Goal: Transaction & Acquisition: Purchase product/service

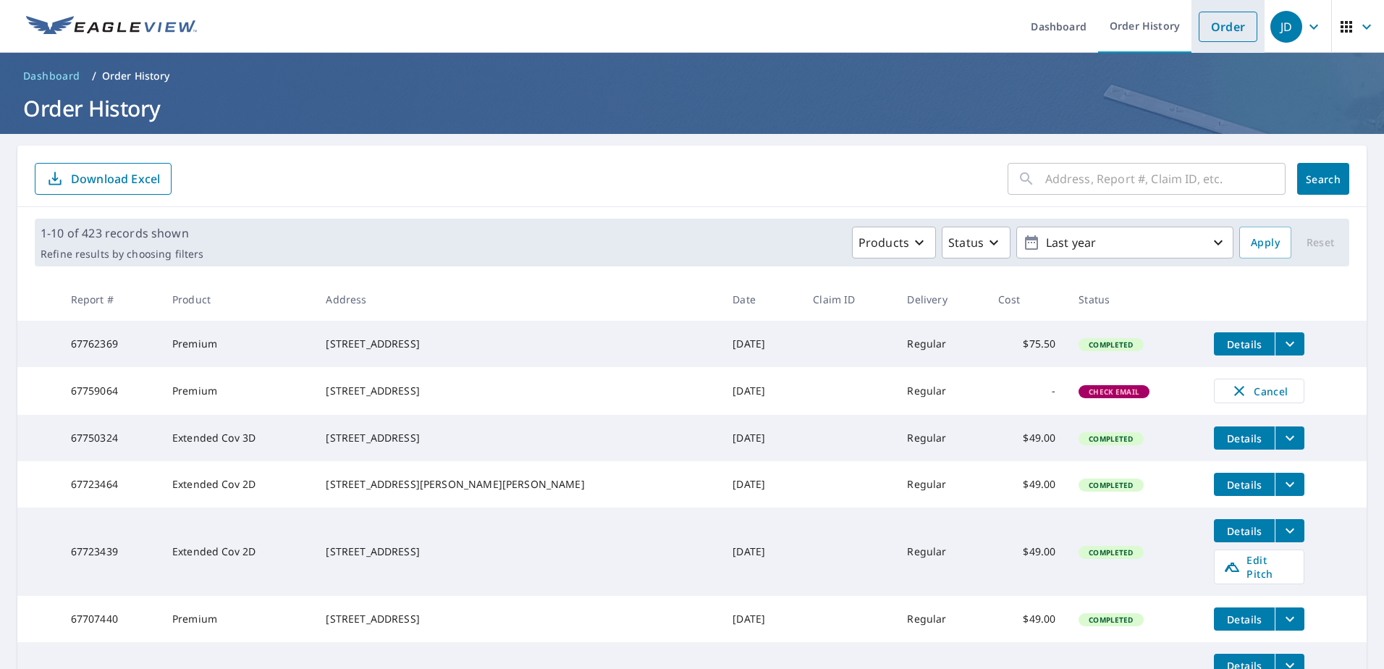
click at [1229, 17] on link "Order" at bounding box center [1228, 27] width 59 height 30
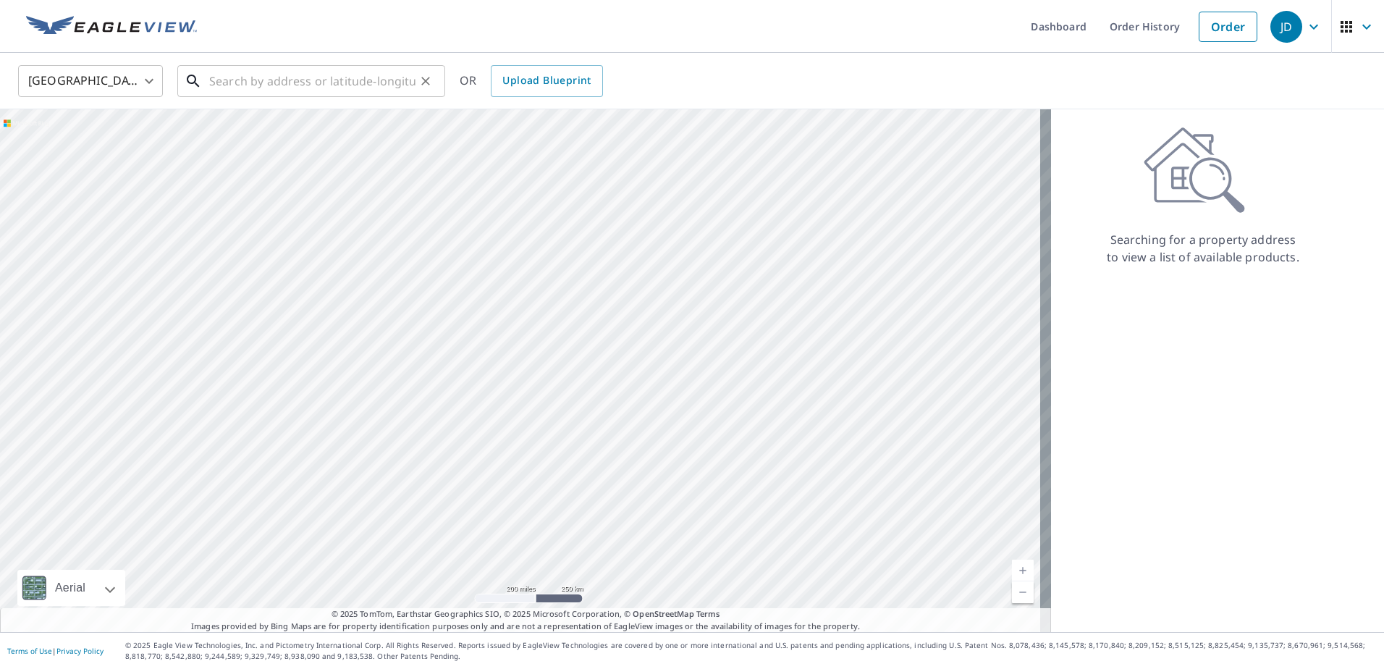
click at [305, 84] on input "text" at bounding box center [312, 81] width 206 height 41
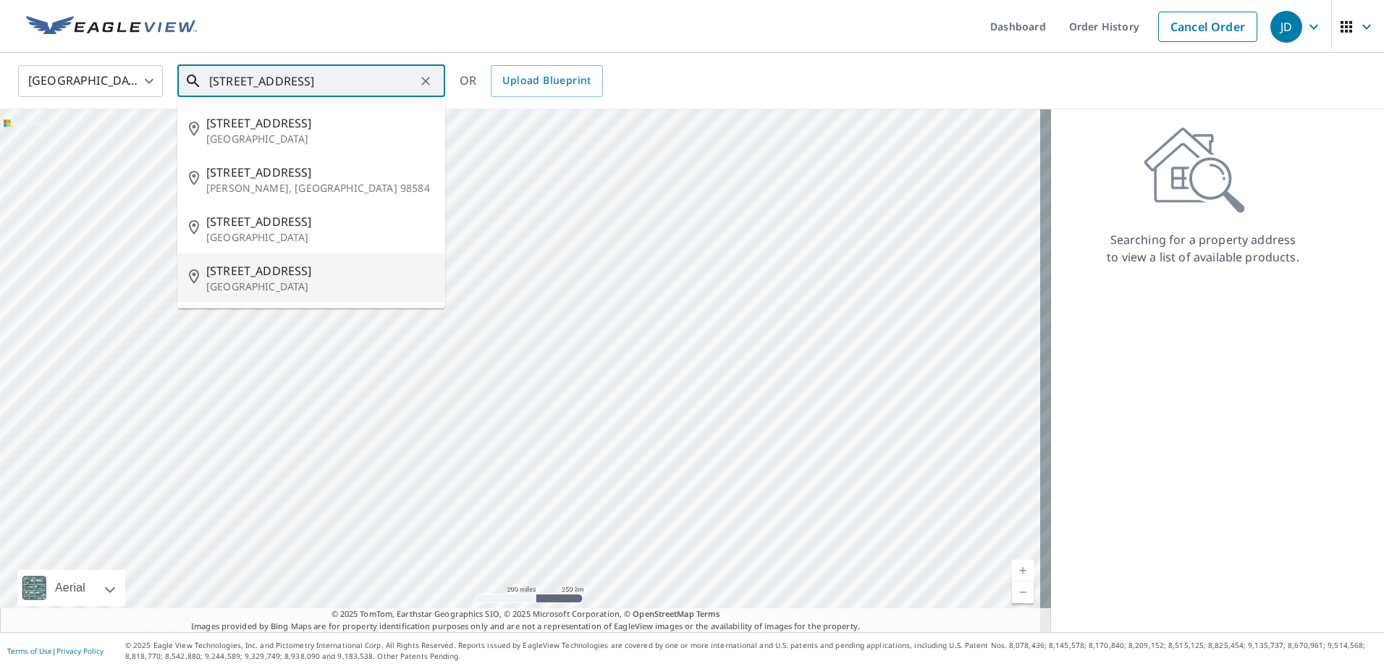
click at [344, 287] on p "[GEOGRAPHIC_DATA]" at bounding box center [319, 286] width 227 height 14
type input "[STREET_ADDRESS]"
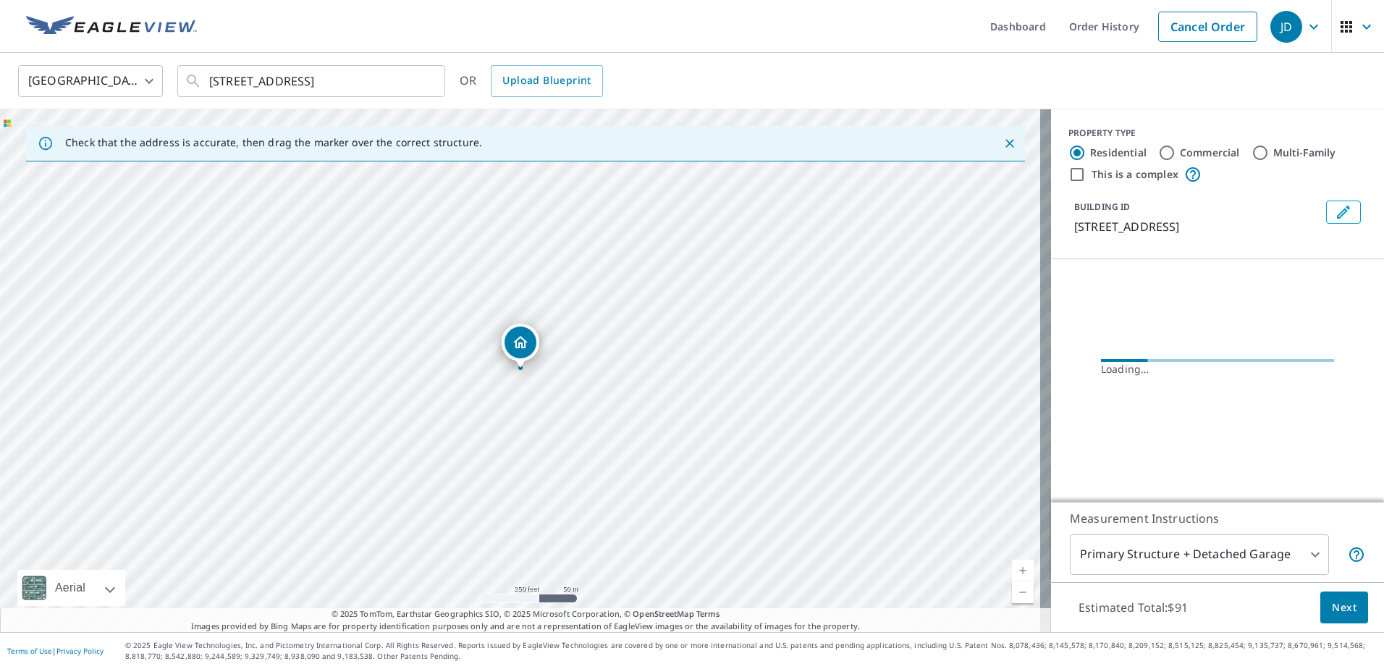
click at [1323, 591] on button "Next" at bounding box center [1344, 607] width 48 height 33
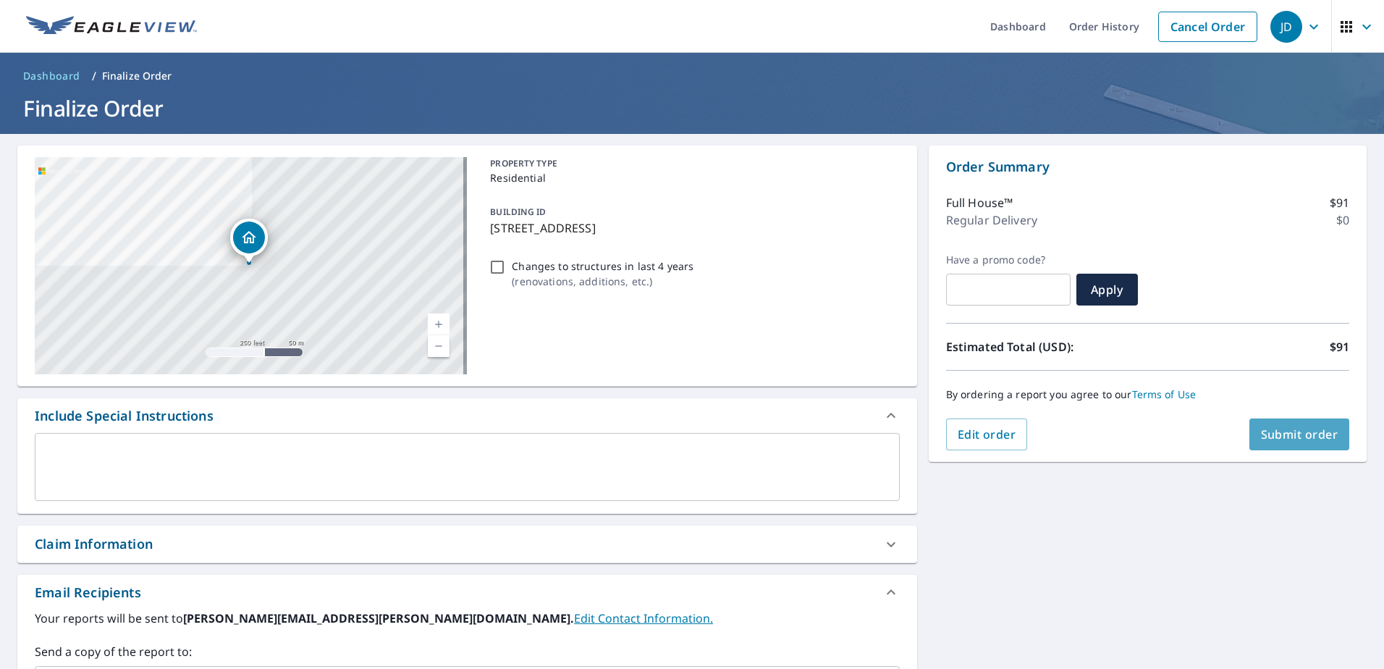
click at [1260, 418] on button "Submit order" at bounding box center [1299, 434] width 101 height 32
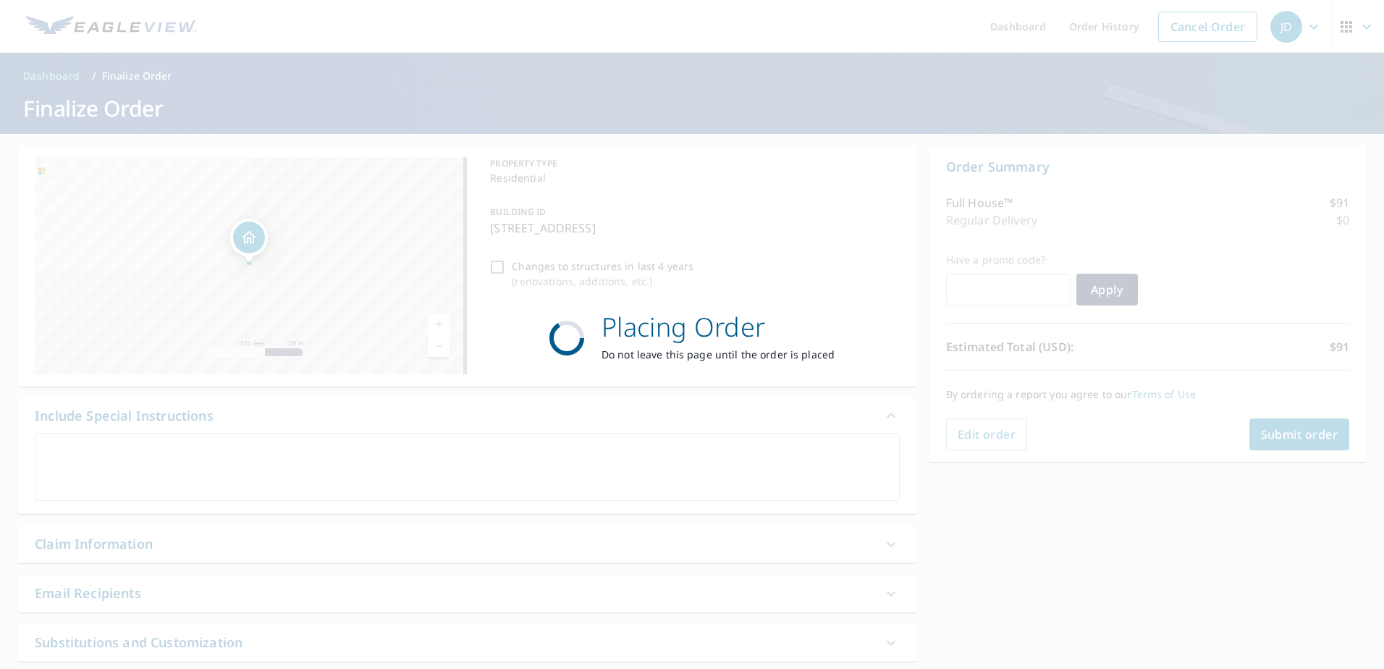
click at [999, 427] on div "Placing Order Do not leave this page until the order is placed" at bounding box center [692, 334] width 1384 height 669
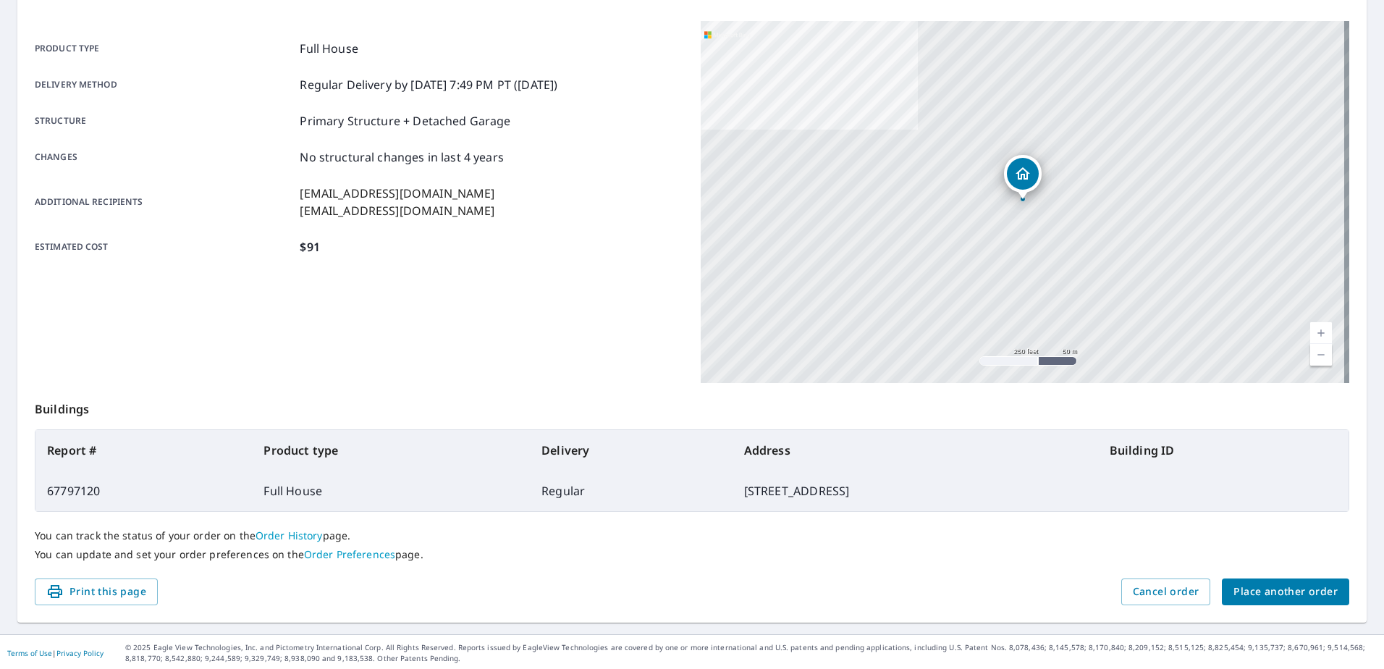
scroll to position [183, 0]
click at [1128, 565] on div "You can track the status of your order on the Order History page. You can updat…" at bounding box center [692, 543] width 1314 height 67
click at [1133, 580] on span "Cancel order" at bounding box center [1166, 589] width 67 height 18
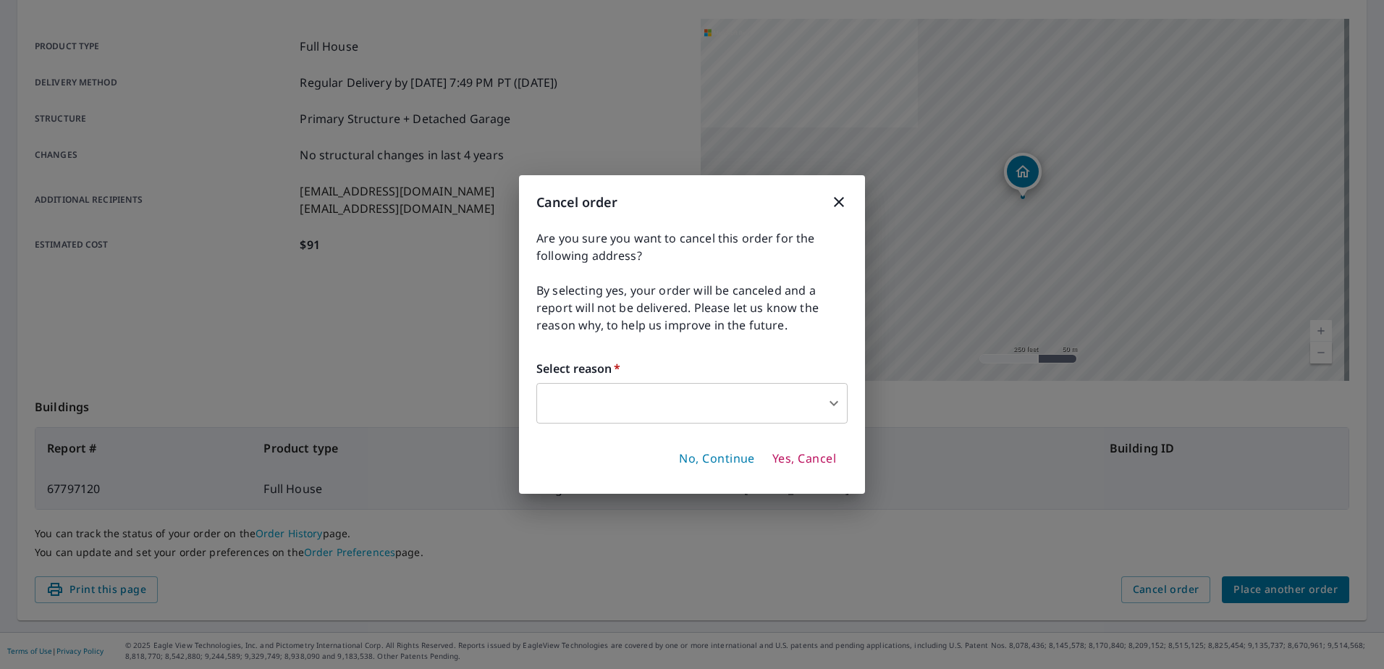
click at [777, 463] on span "Yes, Cancel" at bounding box center [804, 459] width 64 height 16
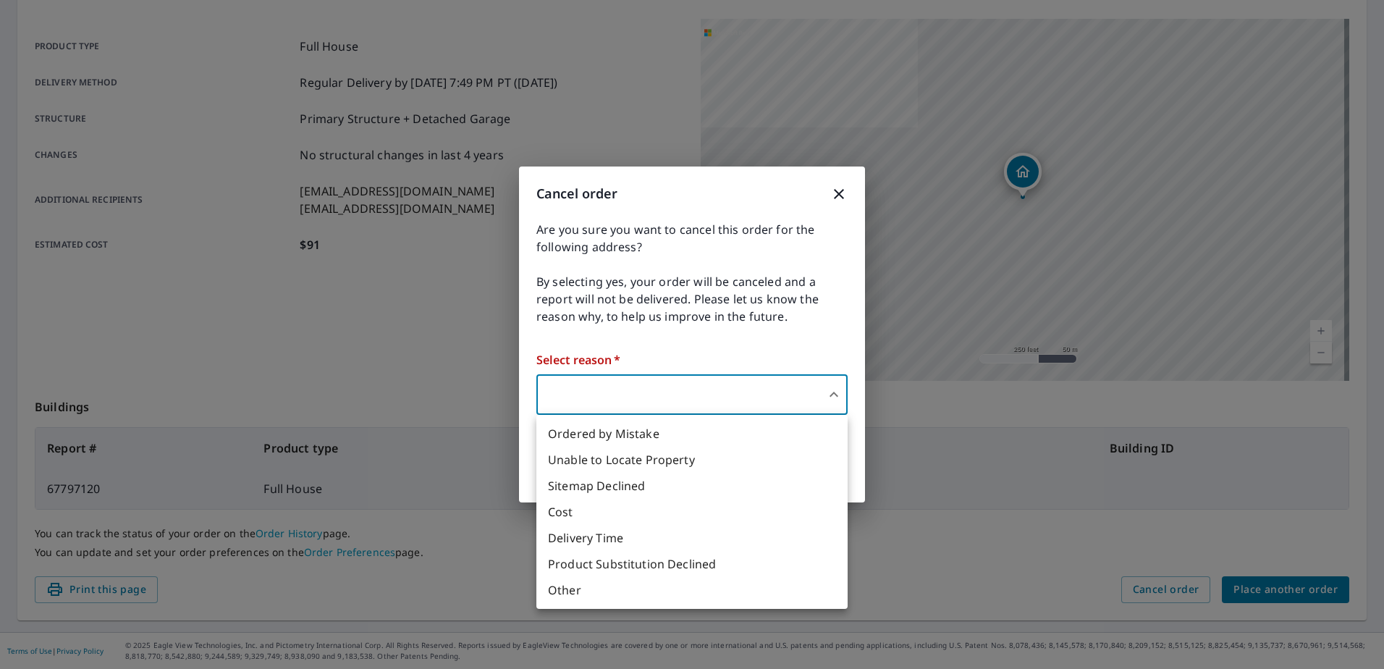
click at [755, 394] on body "JD JD Dashboard Order History Order JD Order Submitted Order details Product ty…" at bounding box center [692, 334] width 1384 height 669
click at [689, 447] on li "Unable to Locate Property" at bounding box center [691, 460] width 311 height 26
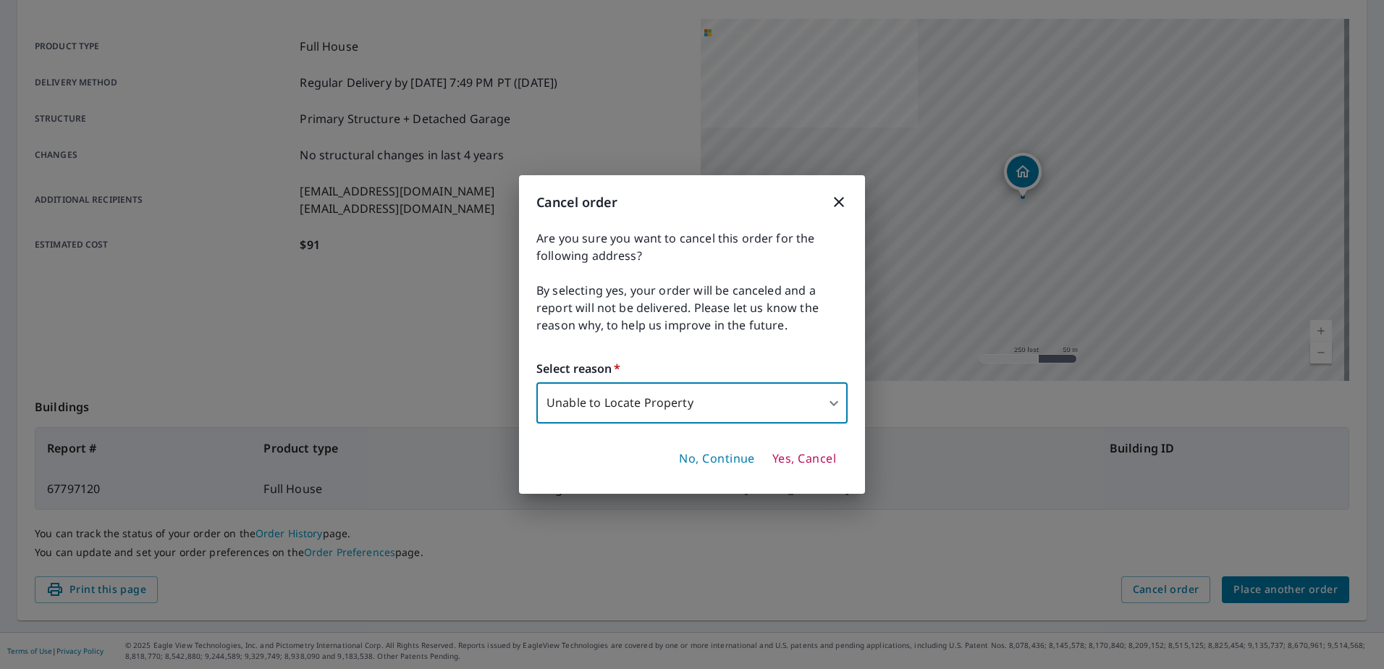
click at [699, 402] on body "JD JD Dashboard Order History Order JD Order Submitted Order details Product ty…" at bounding box center [692, 334] width 1384 height 669
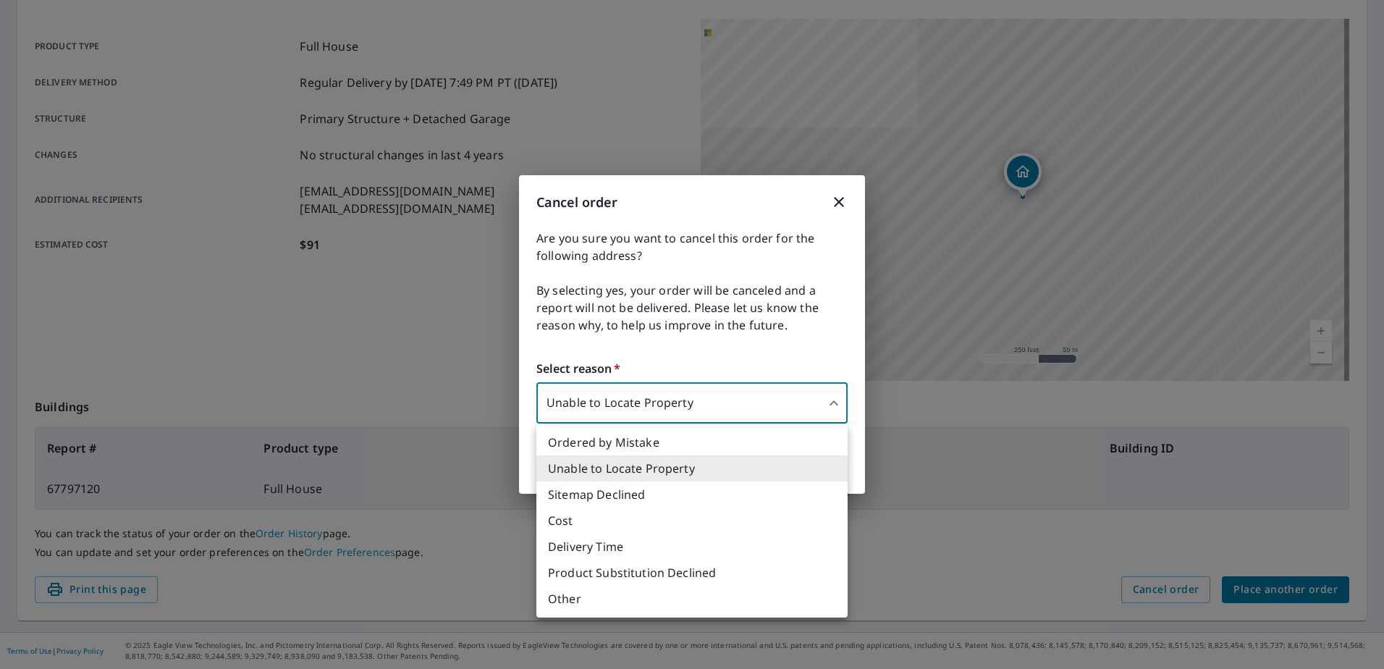
click at [687, 444] on li "Ordered by Mistake" at bounding box center [691, 442] width 311 height 26
type input "30"
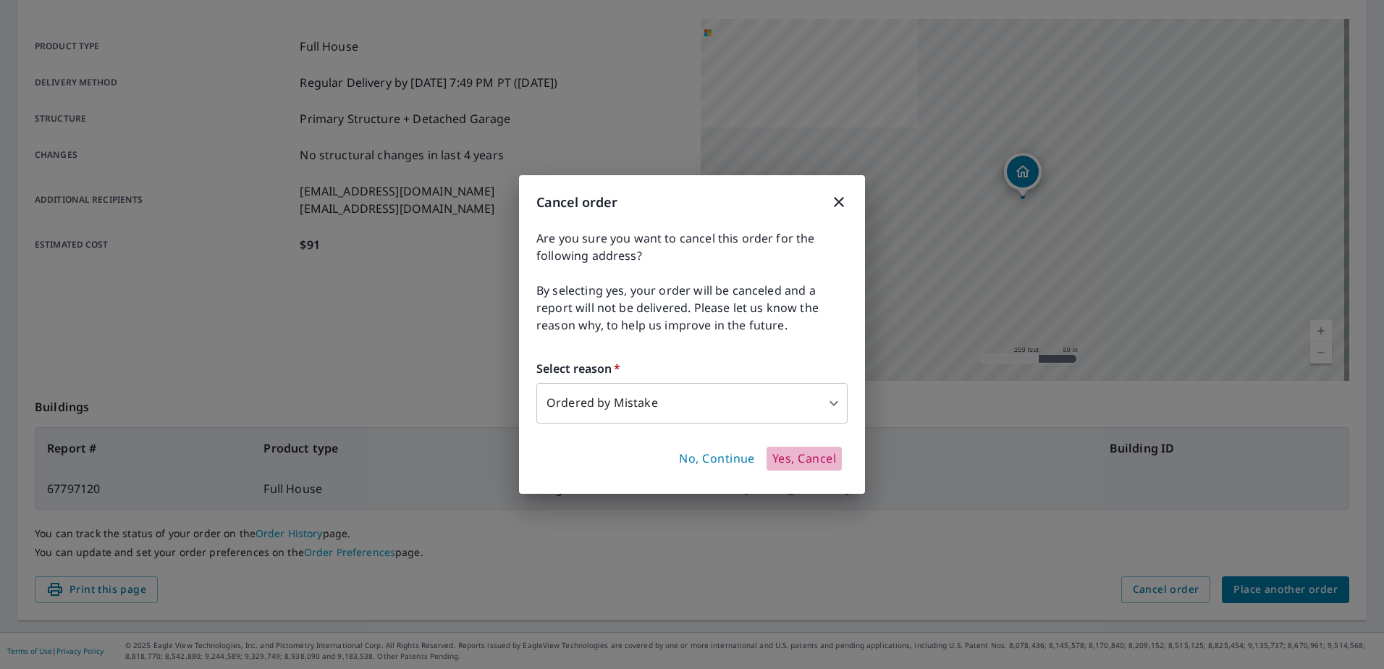
click at [782, 452] on span "Yes, Cancel" at bounding box center [804, 459] width 64 height 16
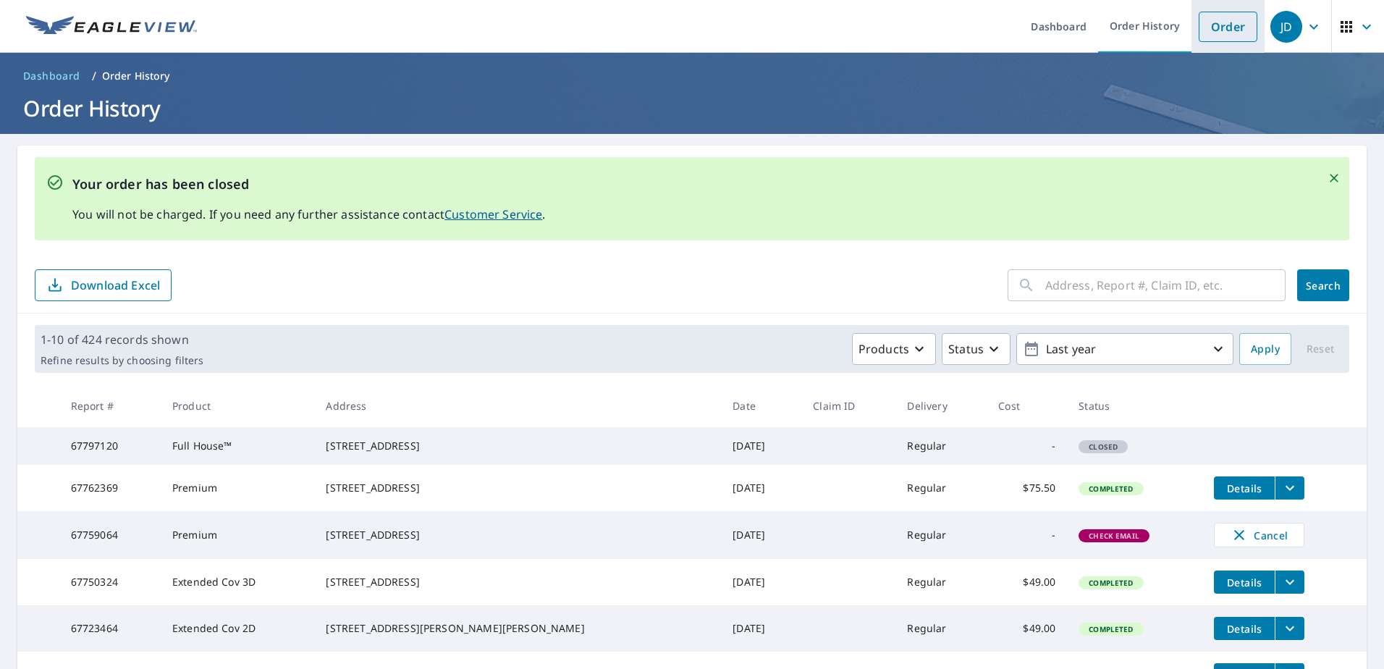
click at [1210, 22] on link "Order" at bounding box center [1228, 27] width 59 height 30
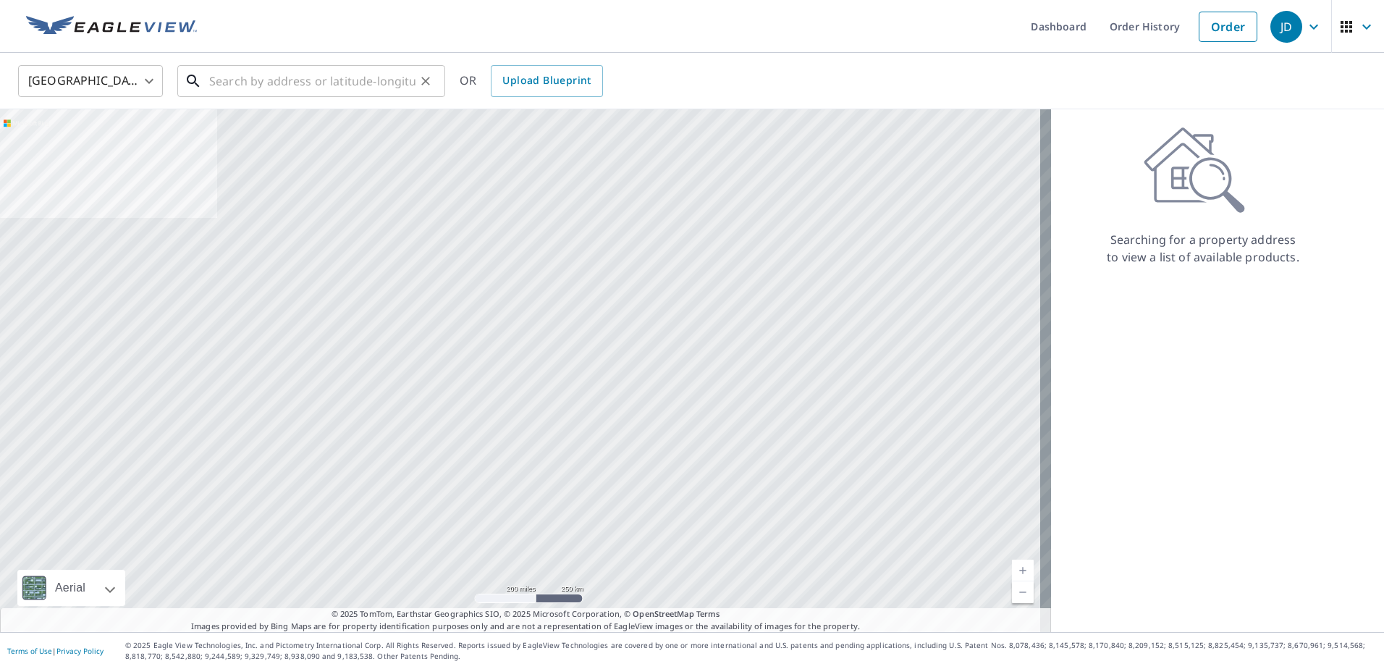
click at [355, 82] on input "text" at bounding box center [312, 81] width 206 height 41
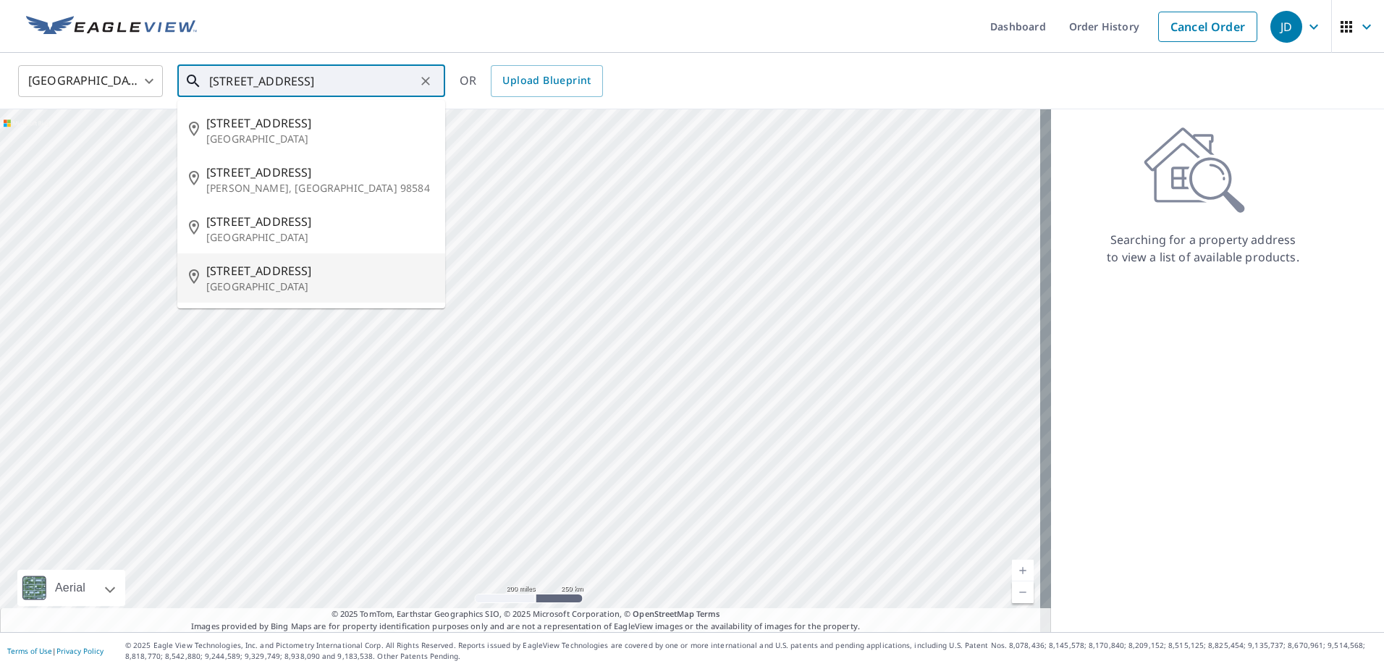
click at [285, 274] on span "[STREET_ADDRESS]" at bounding box center [319, 270] width 227 height 17
type input "[STREET_ADDRESS]"
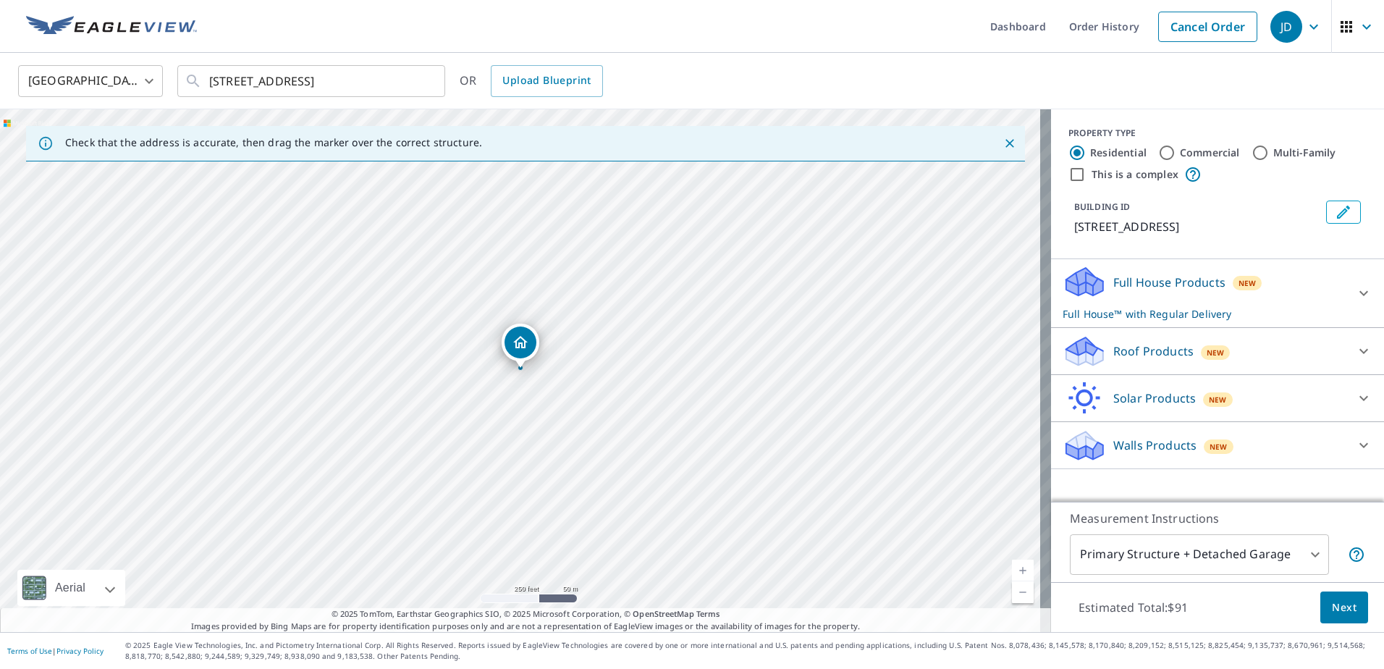
click at [1149, 336] on div "Roof Products New" at bounding box center [1205, 351] width 284 height 34
click at [1142, 397] on label "Premium $24.25 - $75.5" at bounding box center [1228, 388] width 288 height 18
click at [1084, 397] on input "Premium $24.25 - $75.5" at bounding box center [1074, 388] width 22 height 17
checkbox input "true"
checkbox input "false"
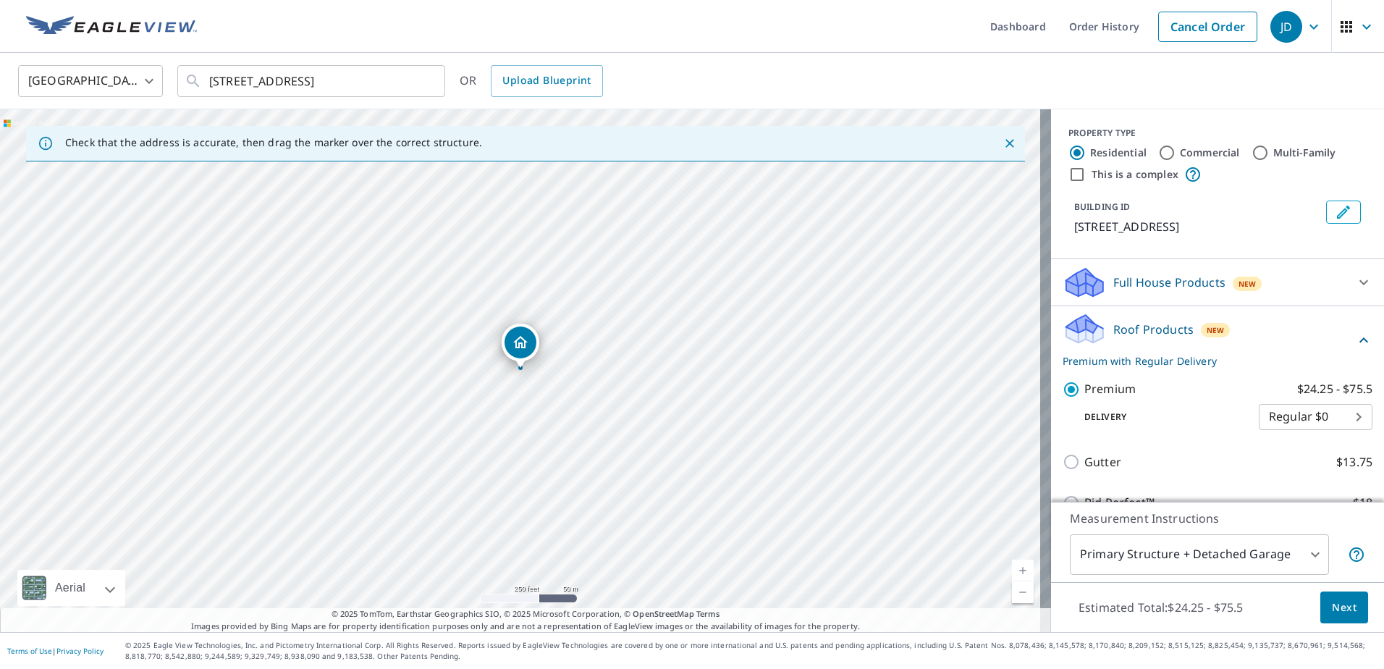
click at [1346, 603] on button "Next" at bounding box center [1344, 607] width 48 height 33
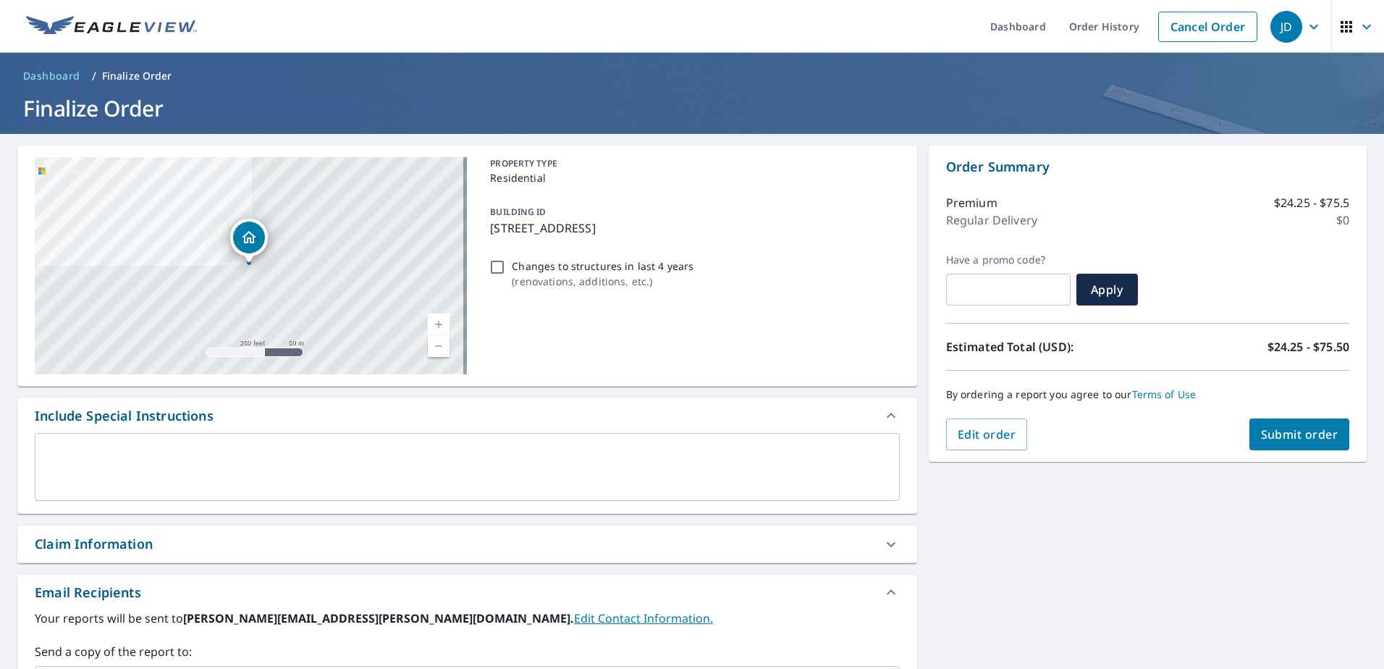
click at [1273, 436] on span "Submit order" at bounding box center [1299, 434] width 77 height 16
